Goal: Task Accomplishment & Management: Manage account settings

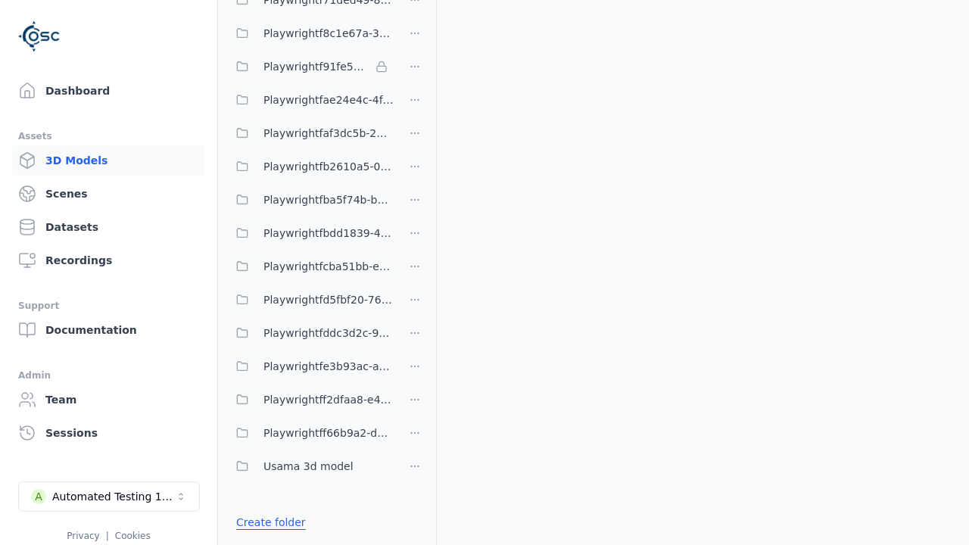
click at [270, 522] on link "Create folder" at bounding box center [271, 522] width 70 height 15
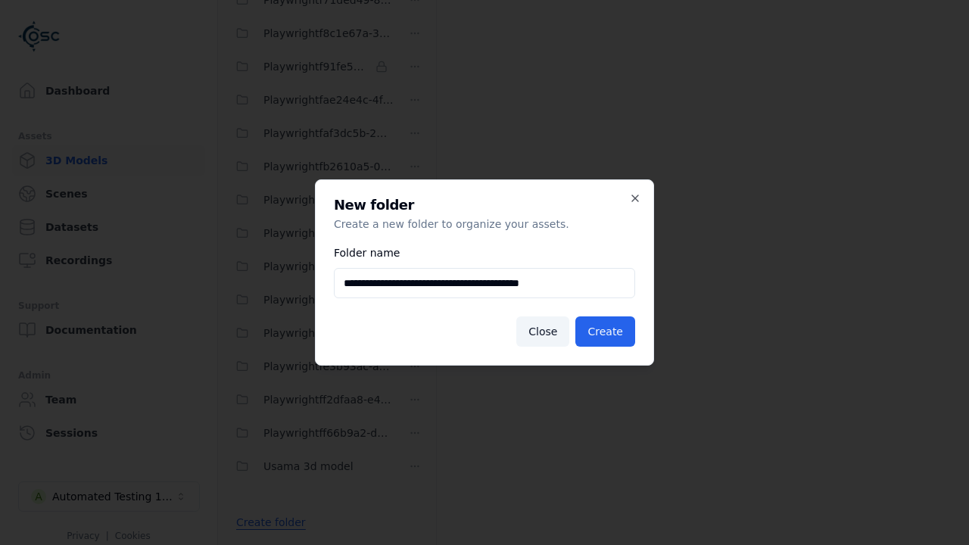
scroll to position [0, 4]
type input "**********"
click at [605, 332] on button "Create" at bounding box center [605, 331] width 60 height 30
